Goal: Task Accomplishment & Management: Manage account settings

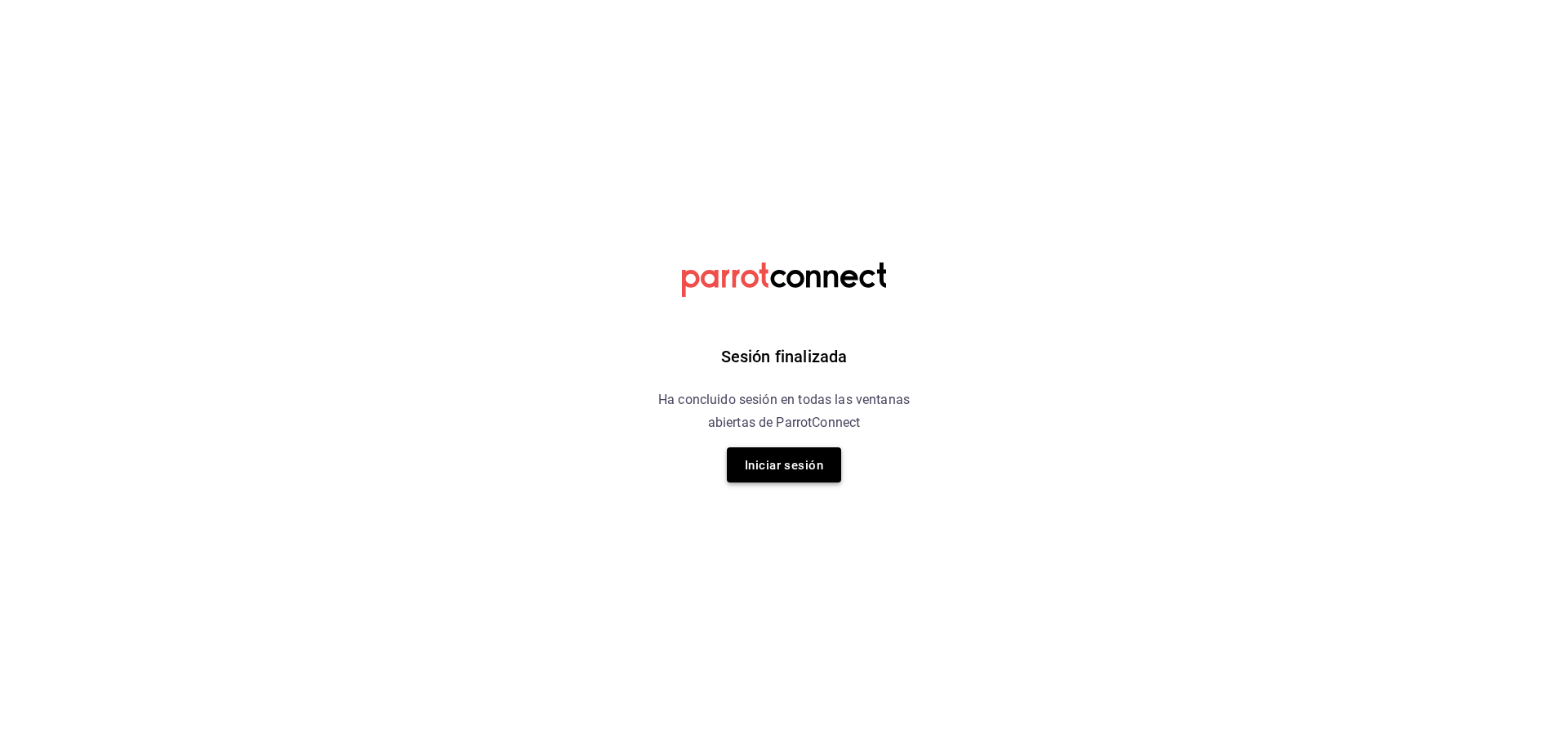
click at [759, 471] on font "Iniciar sesión" at bounding box center [784, 464] width 78 height 15
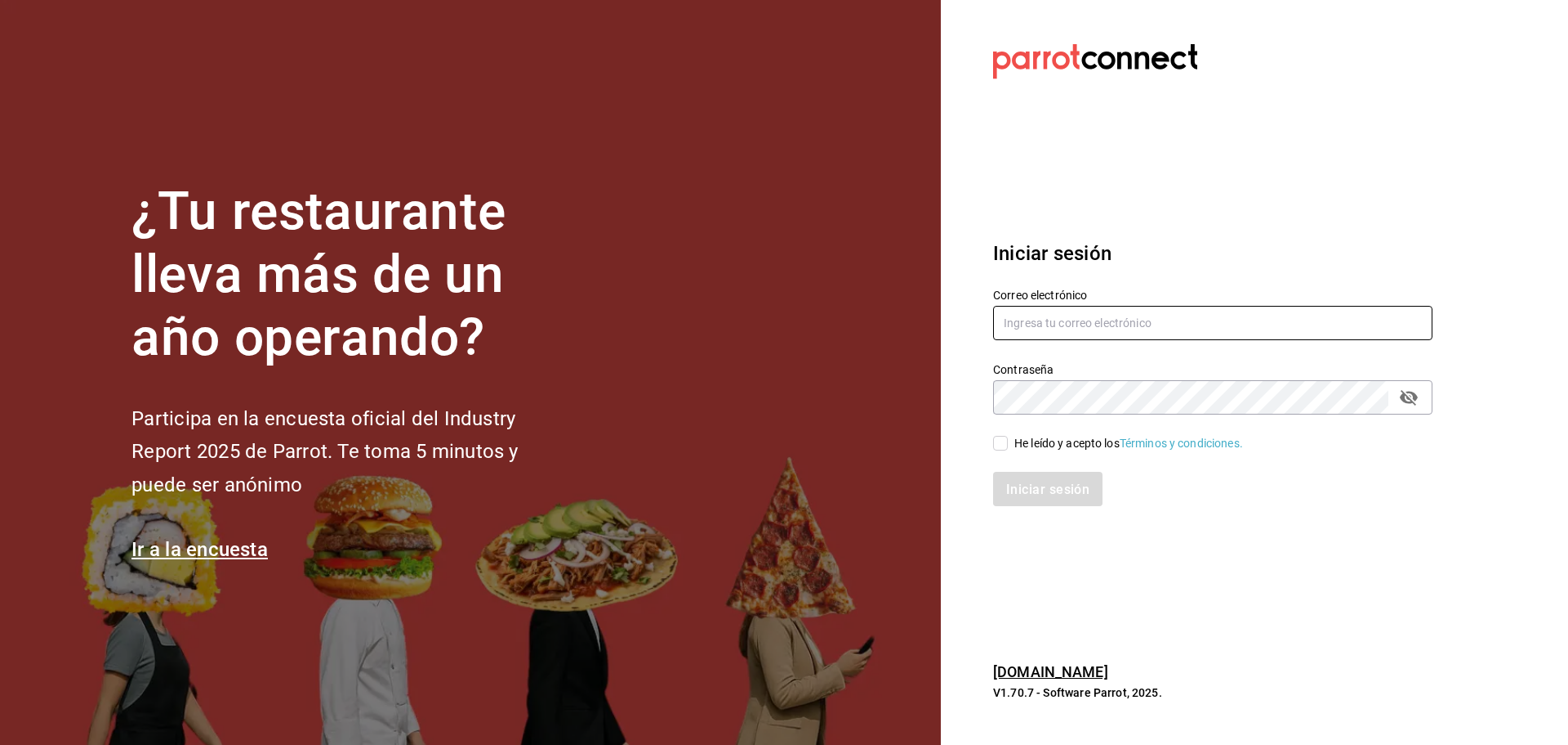
type input "[EMAIL_ADDRESS][DOMAIN_NAME]"
click at [1011, 449] on span "He leído y acepto los Términos y condiciones." at bounding box center [1125, 443] width 235 height 17
click at [1008, 449] on input "He leído y acepto los Términos y condiciones." at bounding box center [1000, 443] width 15 height 15
checkbox input "true"
click at [1023, 491] on font "Iniciar sesión" at bounding box center [1049, 487] width 83 height 15
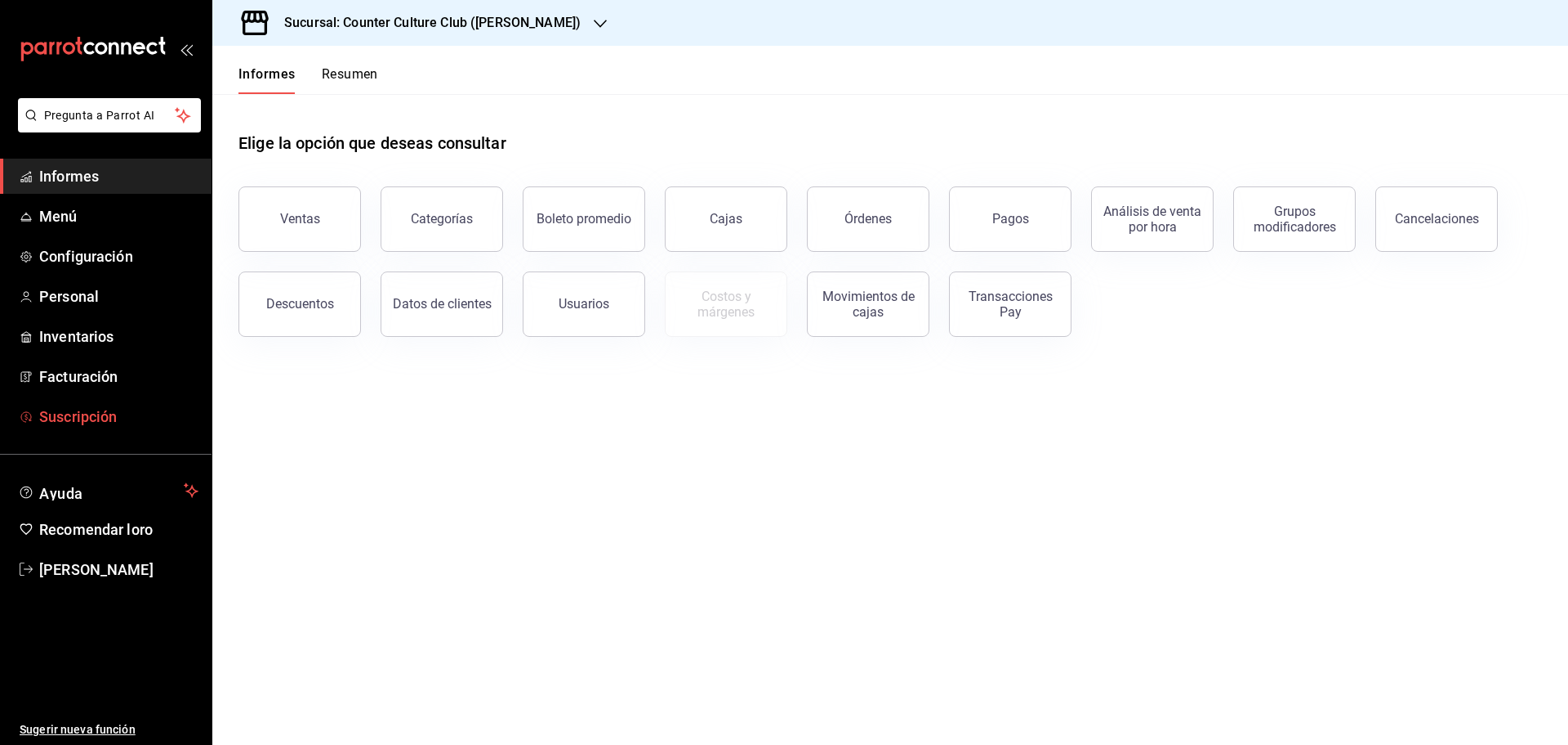
click at [77, 415] on font "Suscripción" at bounding box center [77, 416] width 77 height 17
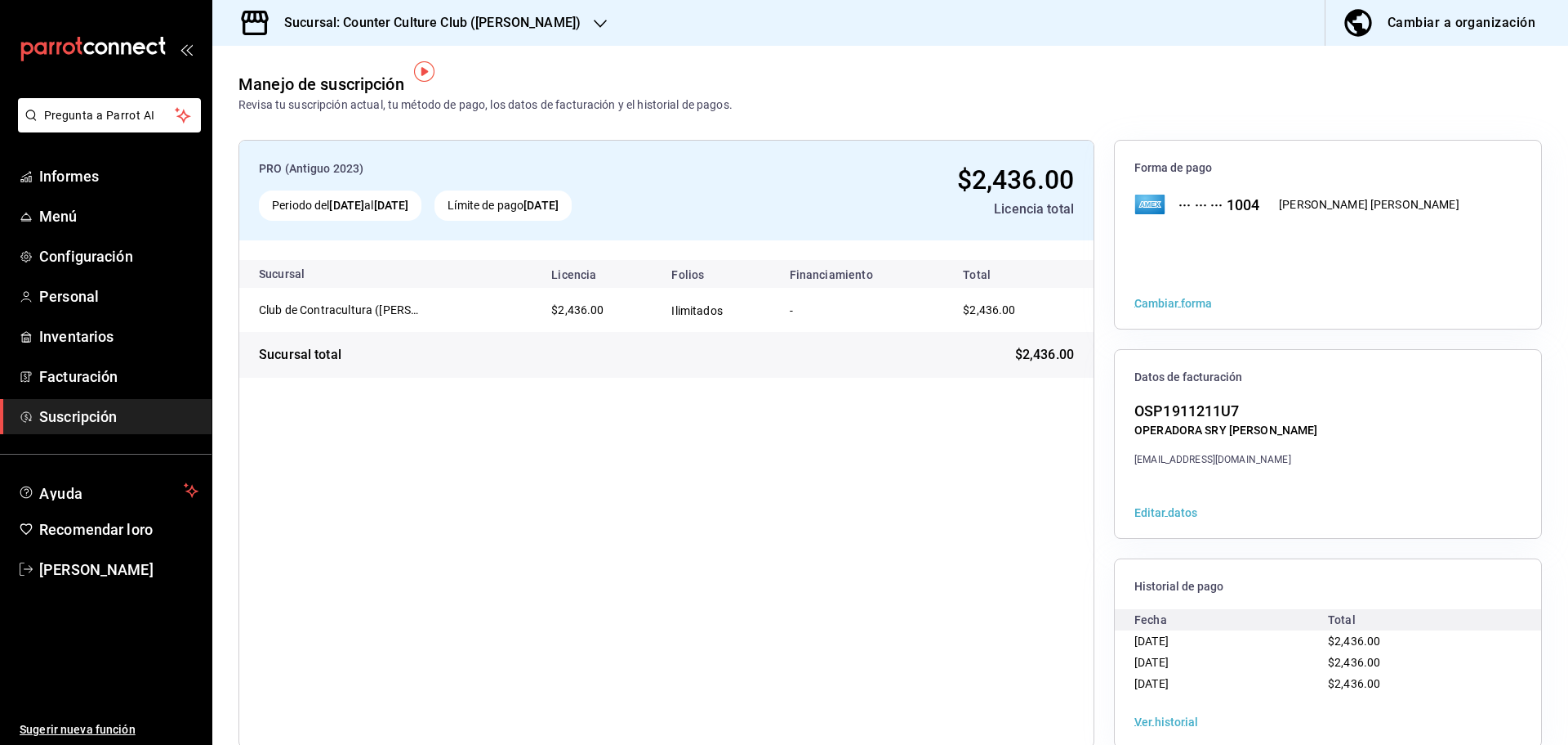
scroll to position [29, 0]
